Goal: Transaction & Acquisition: Purchase product/service

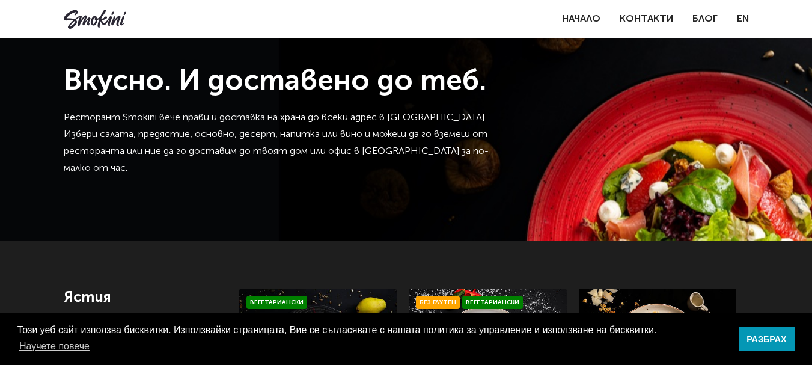
scroll to position [240, 0]
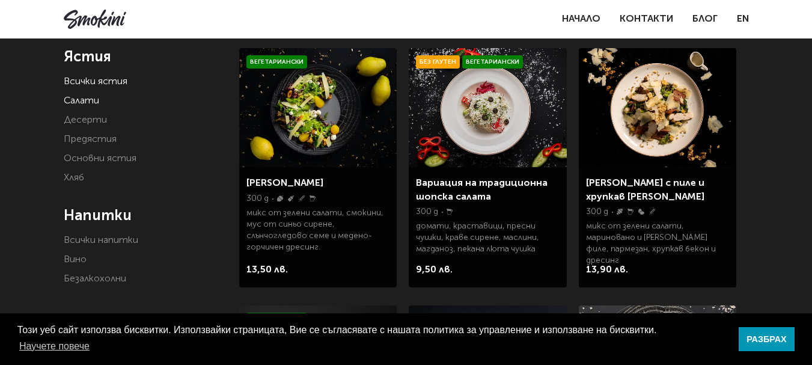
click at [90, 99] on link "Салати" at bounding box center [81, 101] width 35 height 10
click at [111, 159] on link "Основни ястия" at bounding box center [100, 159] width 73 height 10
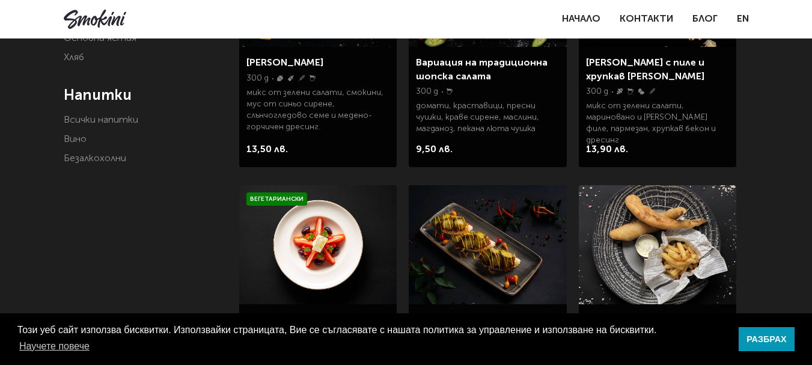
scroll to position [180, 0]
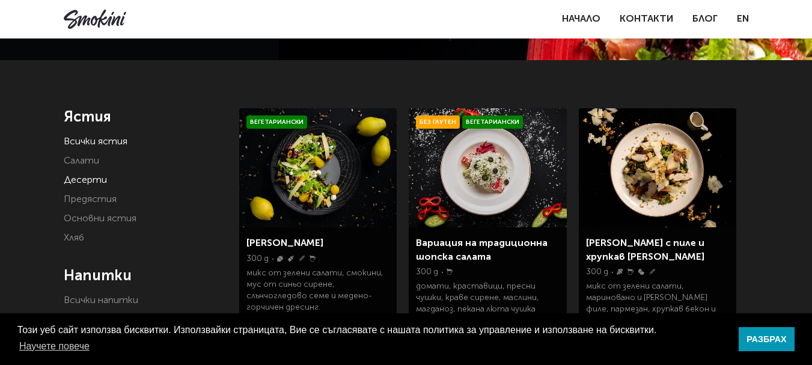
click at [94, 179] on link "Десерти" at bounding box center [85, 181] width 43 height 10
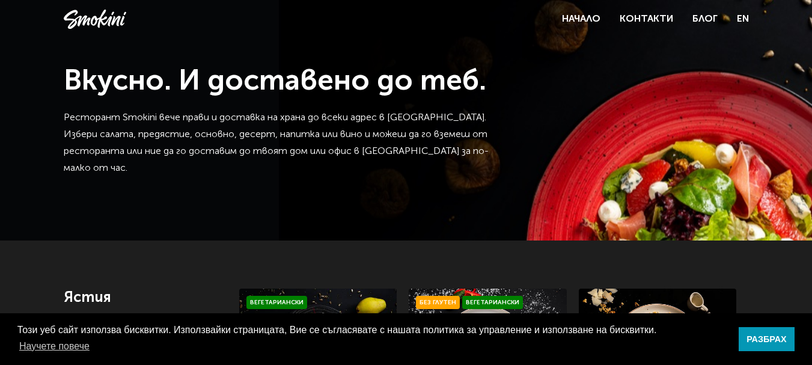
scroll to position [240, 0]
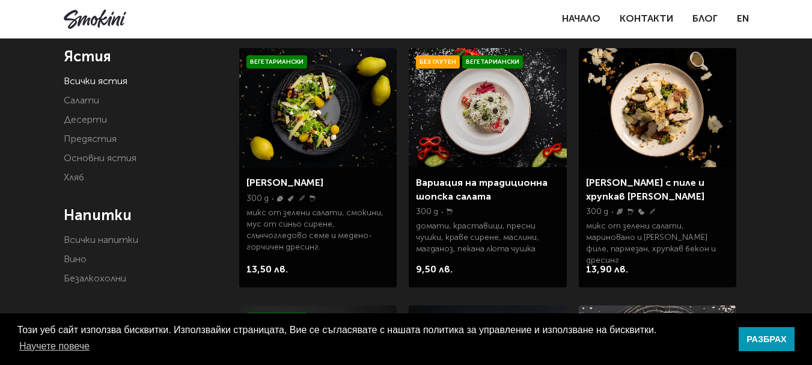
click at [80, 114] on li "Десерти" at bounding box center [143, 120] width 158 height 17
click at [83, 119] on link "Десерти" at bounding box center [85, 120] width 43 height 10
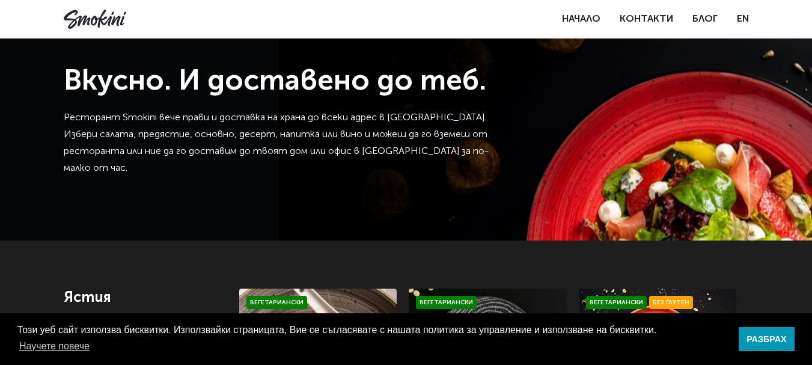
scroll to position [240, 0]
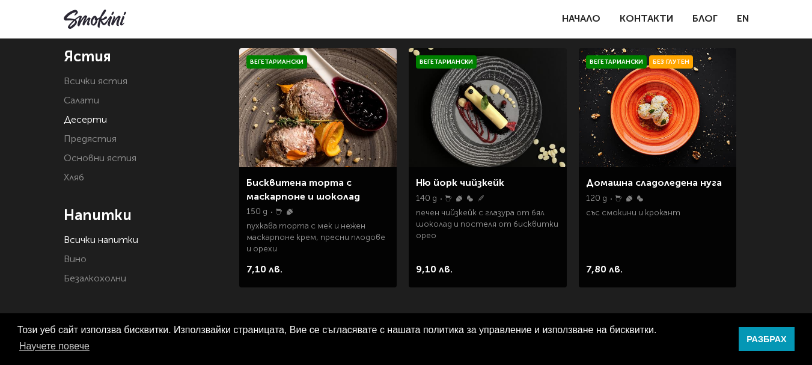
click at [87, 239] on link "Всички напитки" at bounding box center [101, 241] width 75 height 10
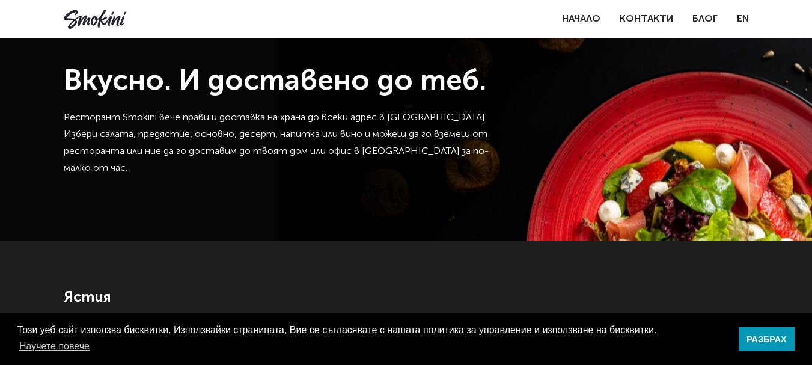
scroll to position [240, 0]
